Goal: Task Accomplishment & Management: Use online tool/utility

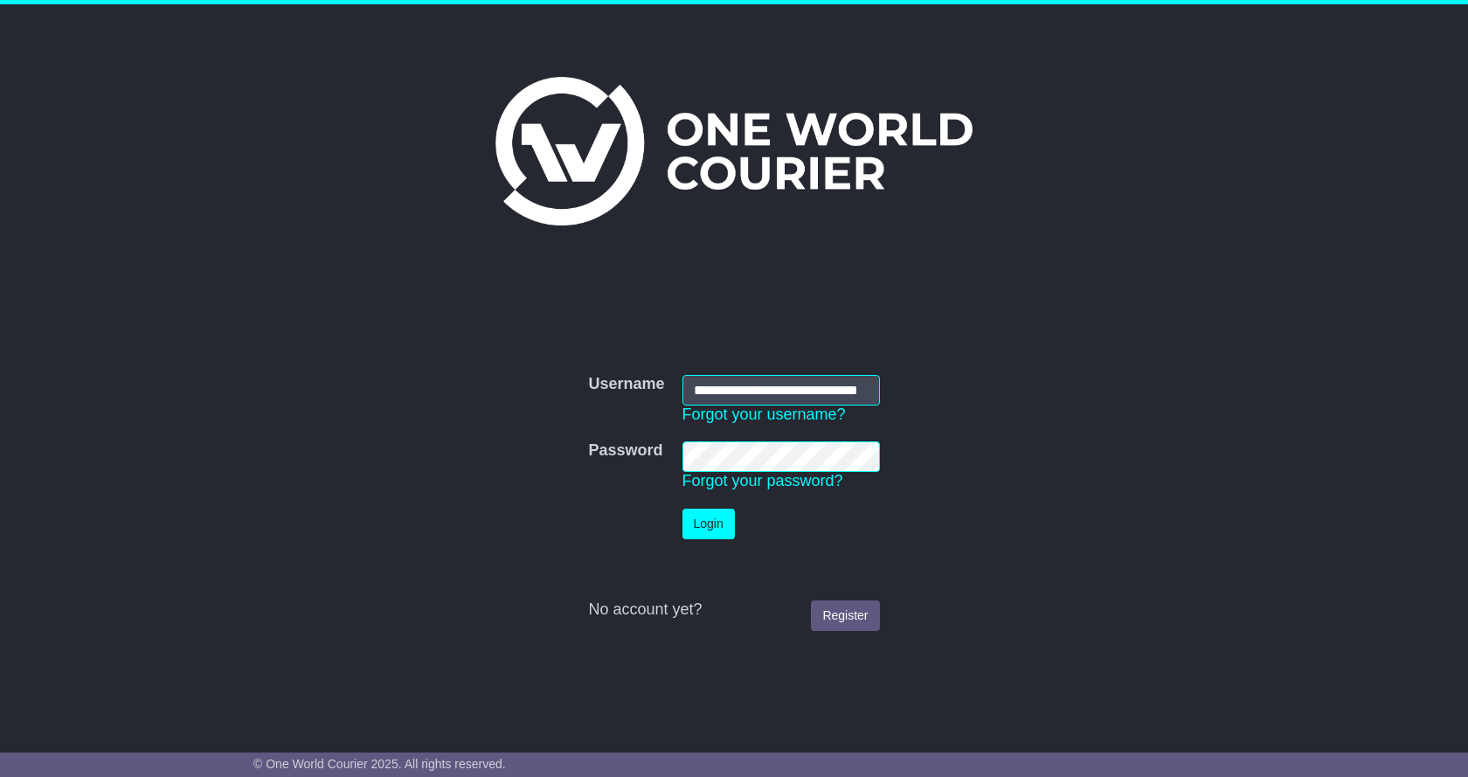
click at [699, 515] on button "Login" at bounding box center [708, 524] width 52 height 31
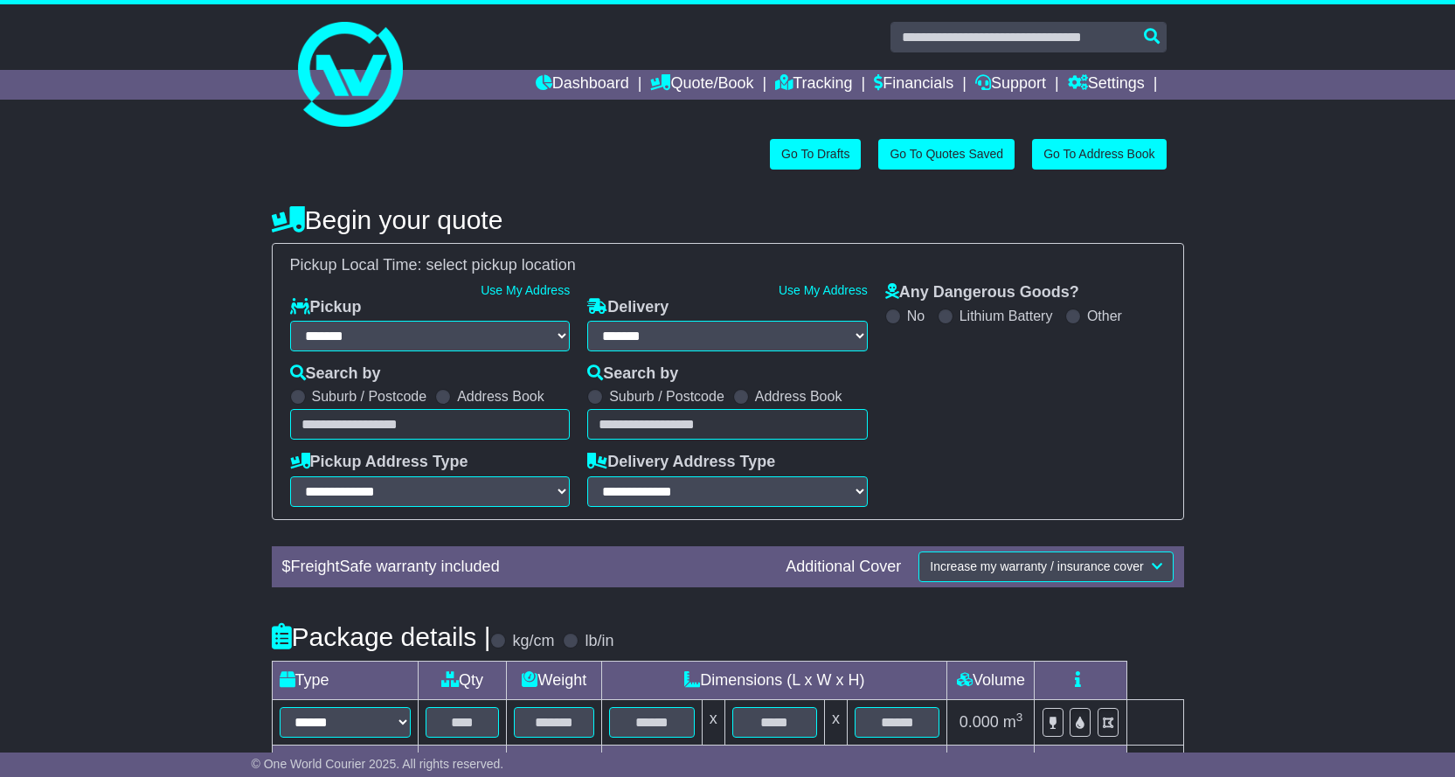
select select "**"
select select
